Goal: Task Accomplishment & Management: Manage account settings

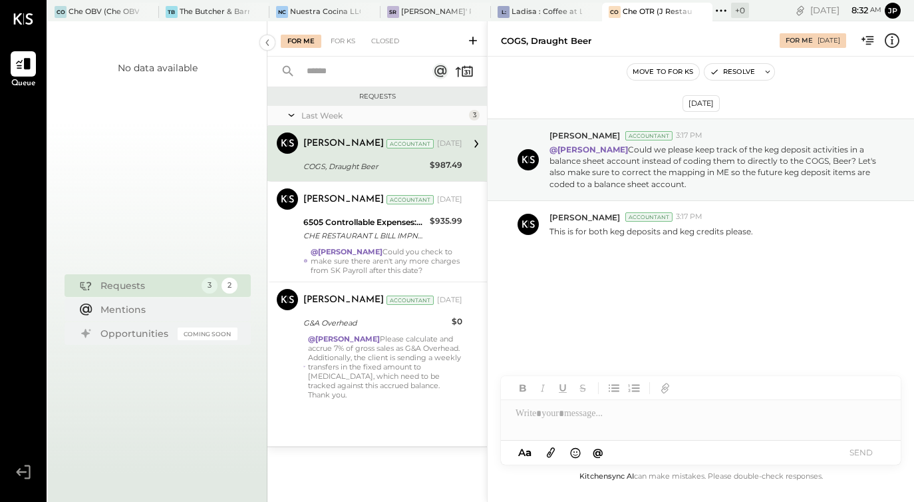
click at [767, 264] on div "[DATE] [PERSON_NAME] Accountant 3:17 PM @[PERSON_NAME] Could we please keep tra…" at bounding box center [701, 219] width 427 height 258
click at [602, 429] on div at bounding box center [701, 408] width 400 height 64
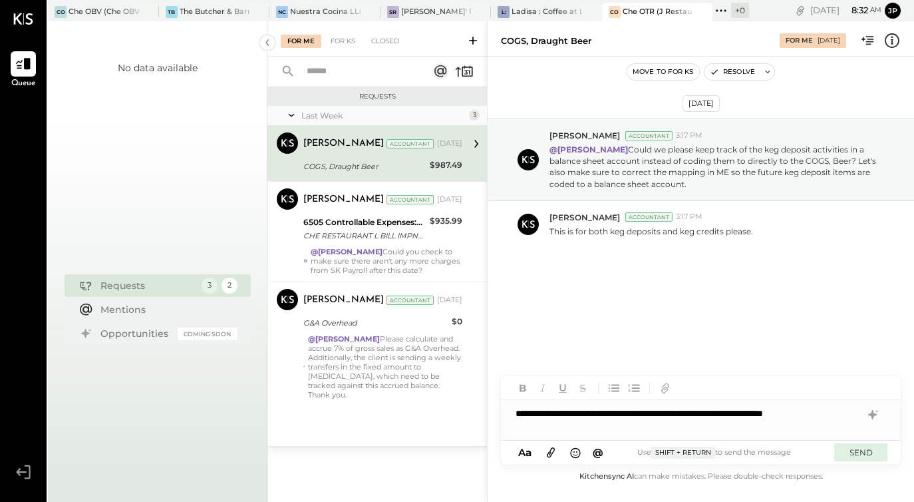
click at [868, 458] on button "SEND" at bounding box center [860, 452] width 53 height 18
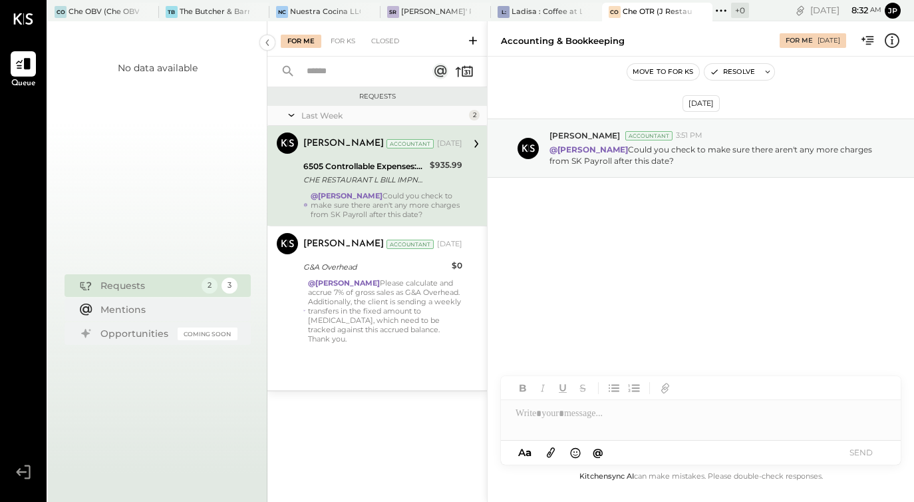
click at [675, 76] on button "Move to for ks" at bounding box center [664, 72] width 72 height 16
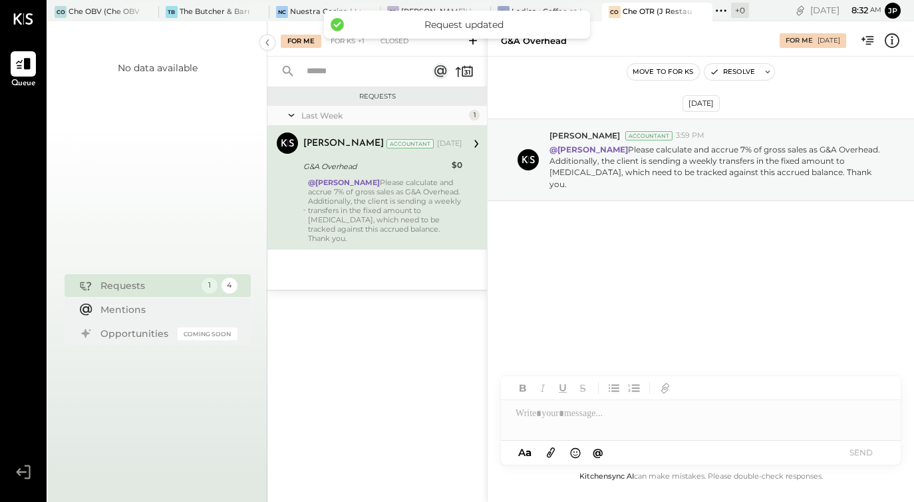
click at [647, 73] on button "Move to for ks" at bounding box center [664, 72] width 72 height 16
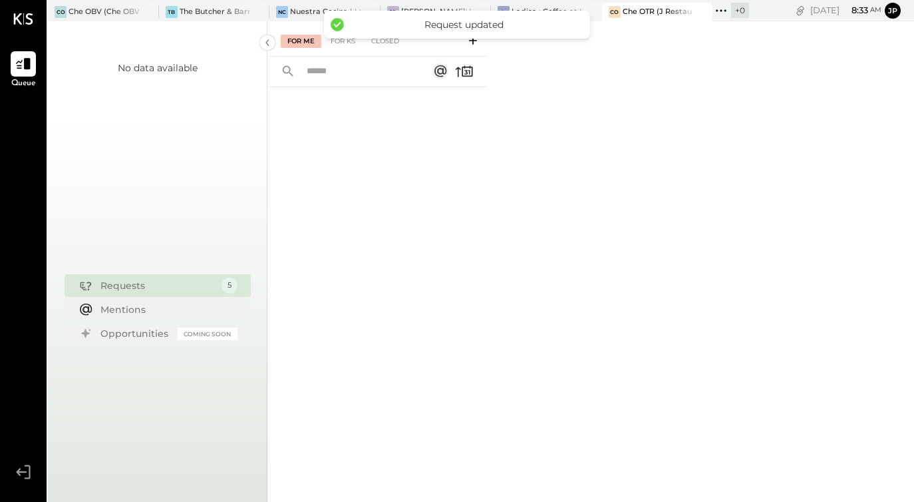
click at [371, 184] on div at bounding box center [378, 276] width 220 height 379
click at [427, 13] on div "[PERSON_NAME]' Rooftop - Ignite" at bounding box center [436, 12] width 71 height 11
type input "*"
click at [434, 9] on div "[PERSON_NAME]' Rooftop - Ignite" at bounding box center [436, 12] width 71 height 11
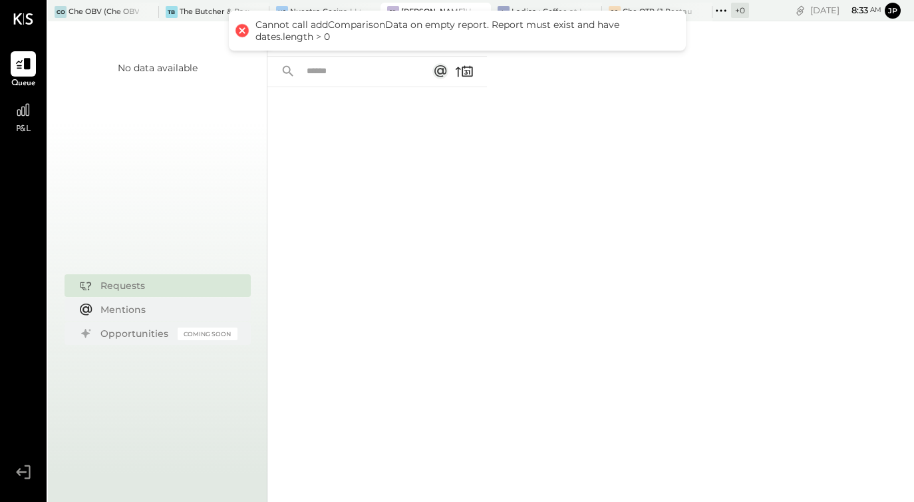
click at [244, 29] on div at bounding box center [241, 30] width 19 height 19
